Goal: Communication & Community: Answer question/provide support

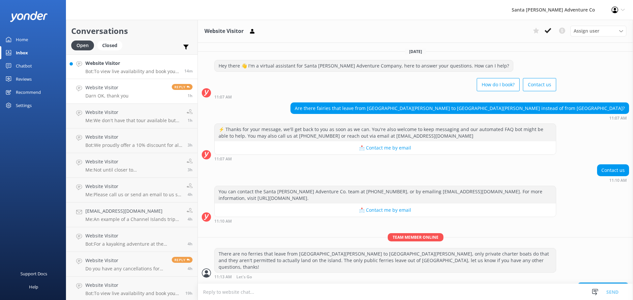
scroll to position [14, 0]
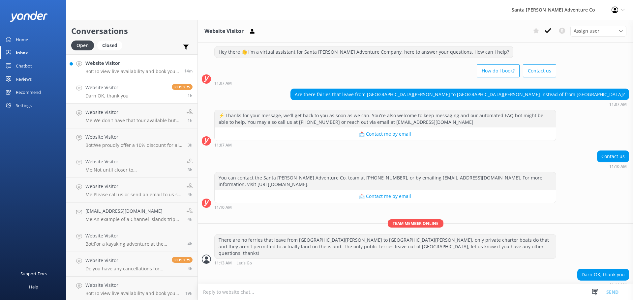
click at [116, 68] on div "Website Visitor Bot: To view live availability and book your Santa [PERSON_NAME…" at bounding box center [132, 67] width 94 height 14
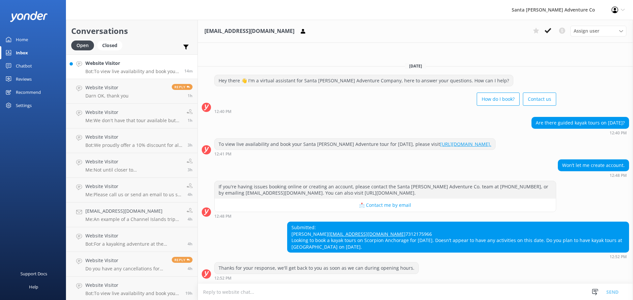
scroll to position [5, 0]
click at [264, 291] on textarea at bounding box center [415, 292] width 435 height 16
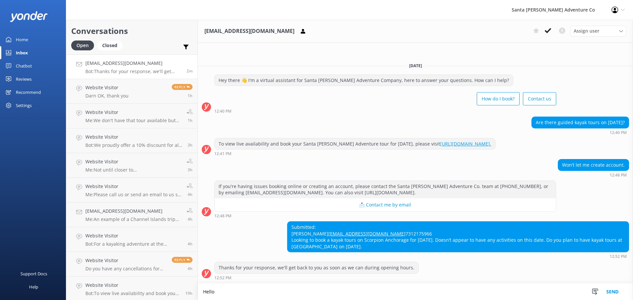
scroll to position [5, 0]
type textarea "Hello, we won't have those dates available util closer to November/December,"
click at [133, 169] on p "Me: Not until closer to November/December, if you would like to be added to our…" at bounding box center [133, 170] width 96 height 6
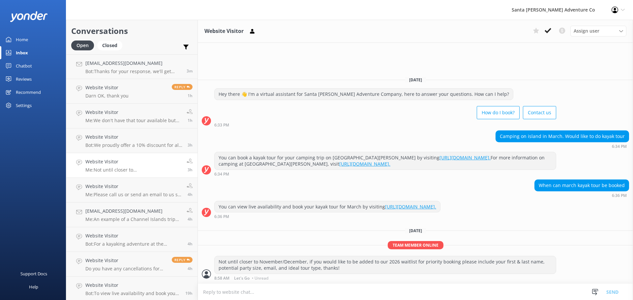
click at [312, 269] on div "Not until closer to November/December, if you would like to be added to our 202…" at bounding box center [384, 264] width 341 height 17
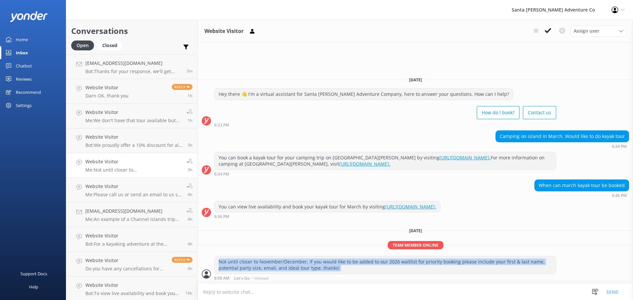
click at [312, 269] on div "Not until closer to November/December, if you would like to be added to our 202…" at bounding box center [384, 264] width 341 height 17
copy div "Not until closer to November/December, if you would like to be added to our 202…"
click at [119, 65] on h4 "[EMAIL_ADDRESS][DOMAIN_NAME]" at bounding box center [133, 63] width 96 height 7
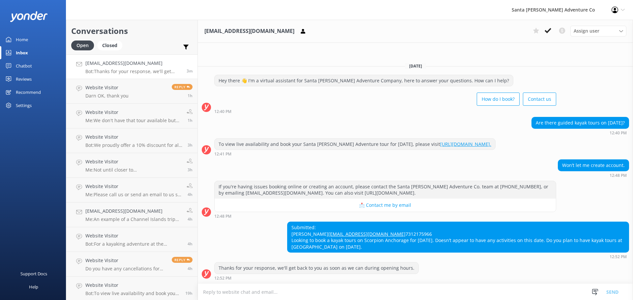
scroll to position [5, 0]
click at [280, 294] on textarea at bounding box center [415, 292] width 435 height 16
paste textarea "Not until closer to November/December, if you would like to be added to our 202…"
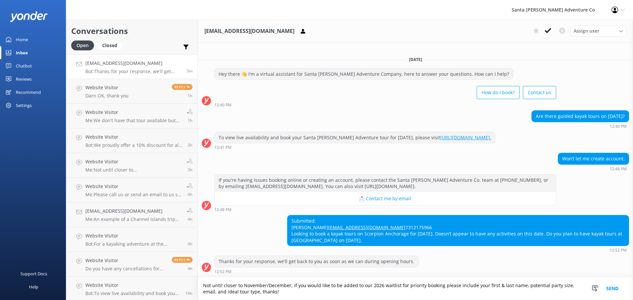
scroll to position [11, 0]
type textarea "Not until closer to November/December, if you would like to be added to our 202…"
click at [612, 289] on button "Send" at bounding box center [612, 288] width 25 height 23
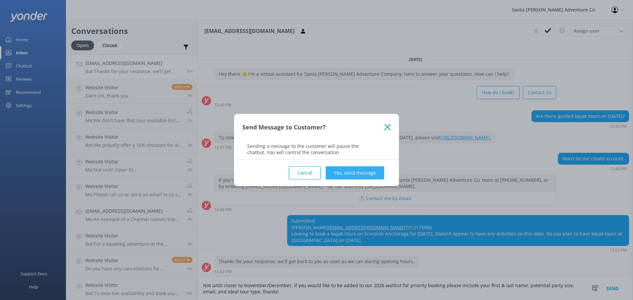
click at [355, 175] on button "Yes, send message" at bounding box center [355, 172] width 58 height 13
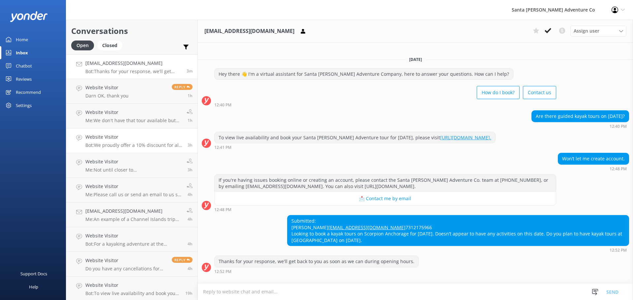
scroll to position [0, 0]
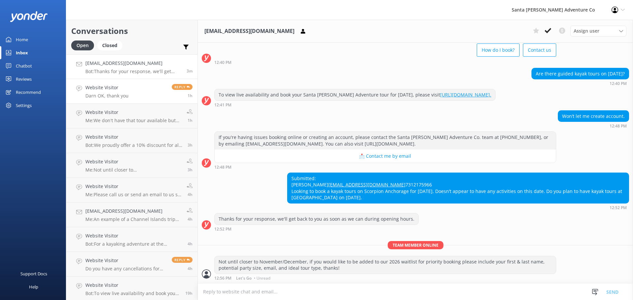
click at [111, 97] on p "Darn OK, thank you" at bounding box center [106, 96] width 43 height 6
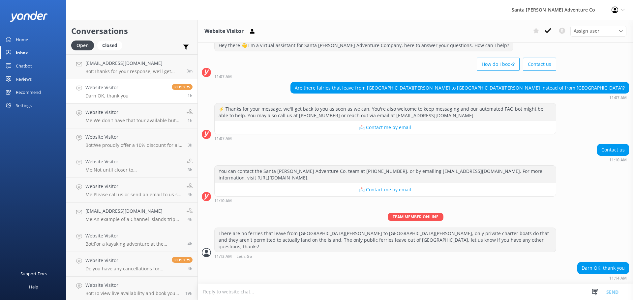
scroll to position [14, 0]
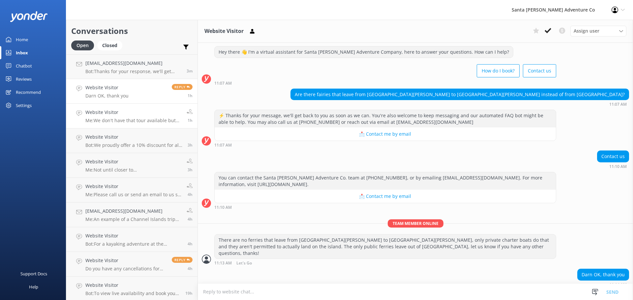
click at [109, 118] on p "Me: We don't have that tour available but we do have the adventure tour (2.5 ho…" at bounding box center [133, 121] width 96 height 6
